Goal: Information Seeking & Learning: Learn about a topic

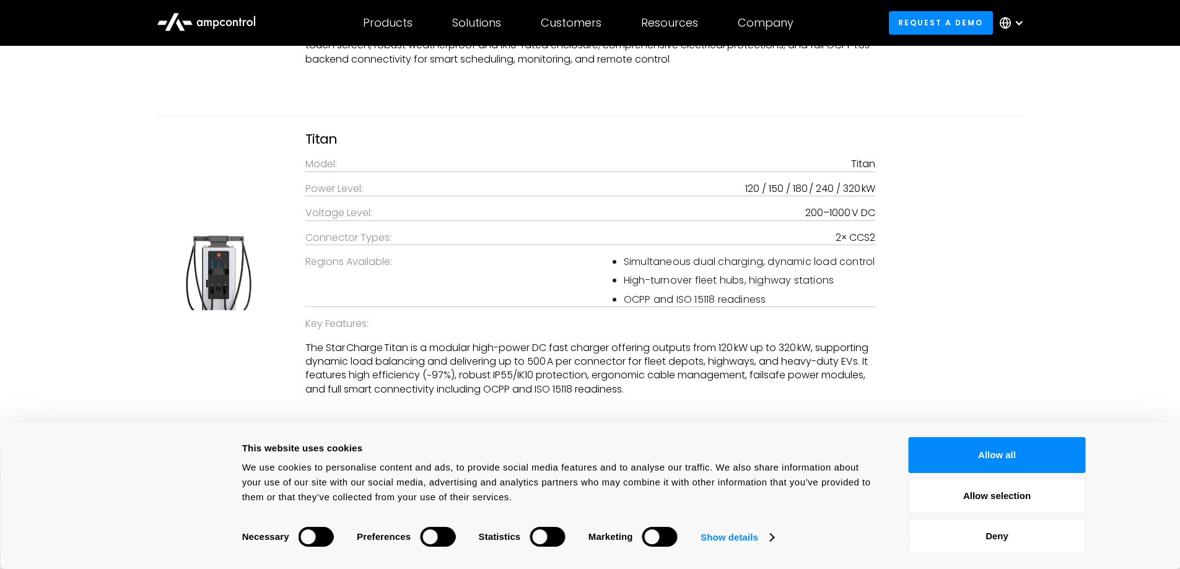
scroll to position [2912, 0]
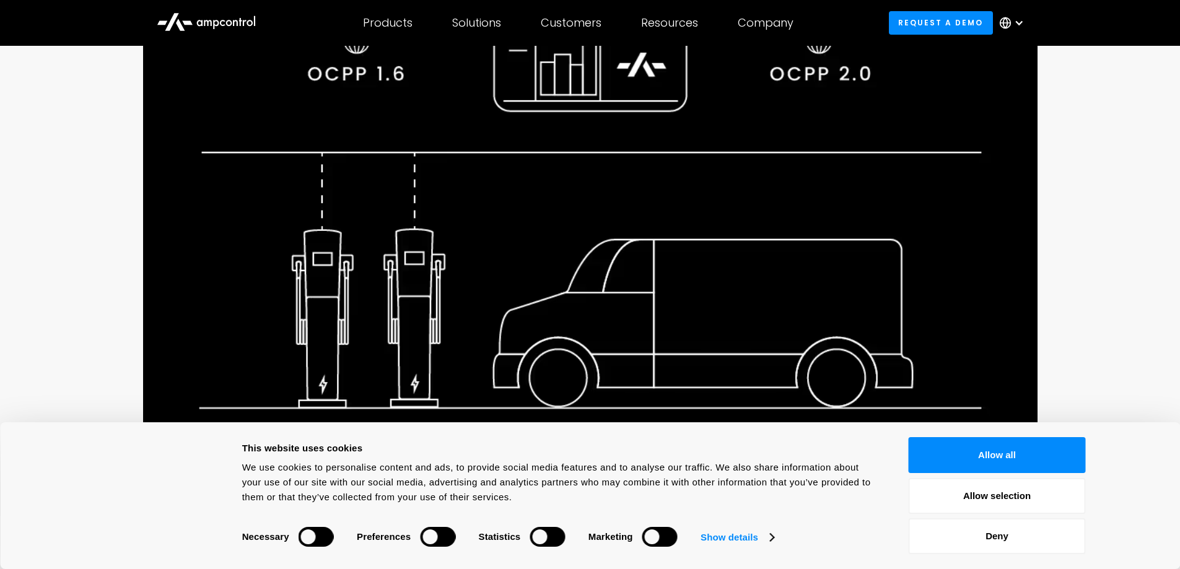
scroll to position [372, 0]
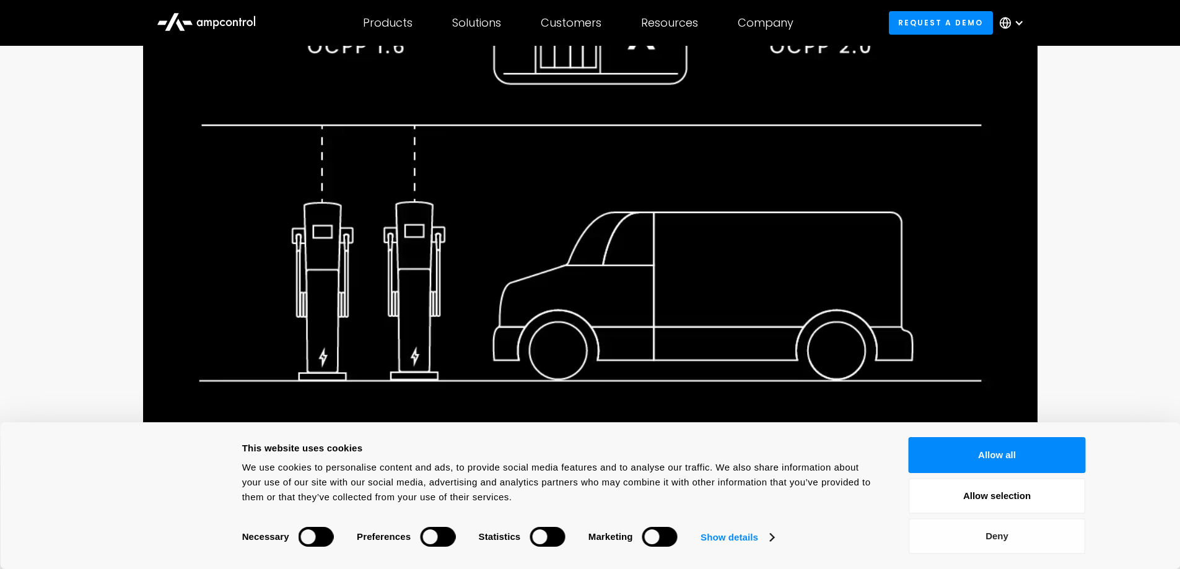
click at [952, 532] on button "Deny" at bounding box center [997, 537] width 177 height 36
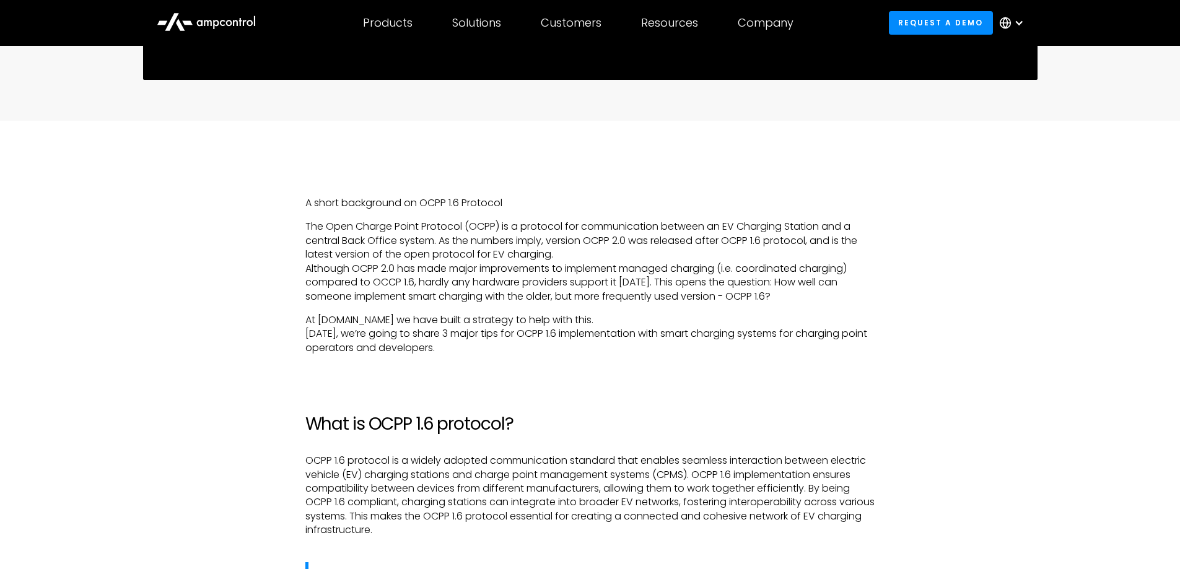
scroll to position [310, 0]
